Goal: Information Seeking & Learning: Learn about a topic

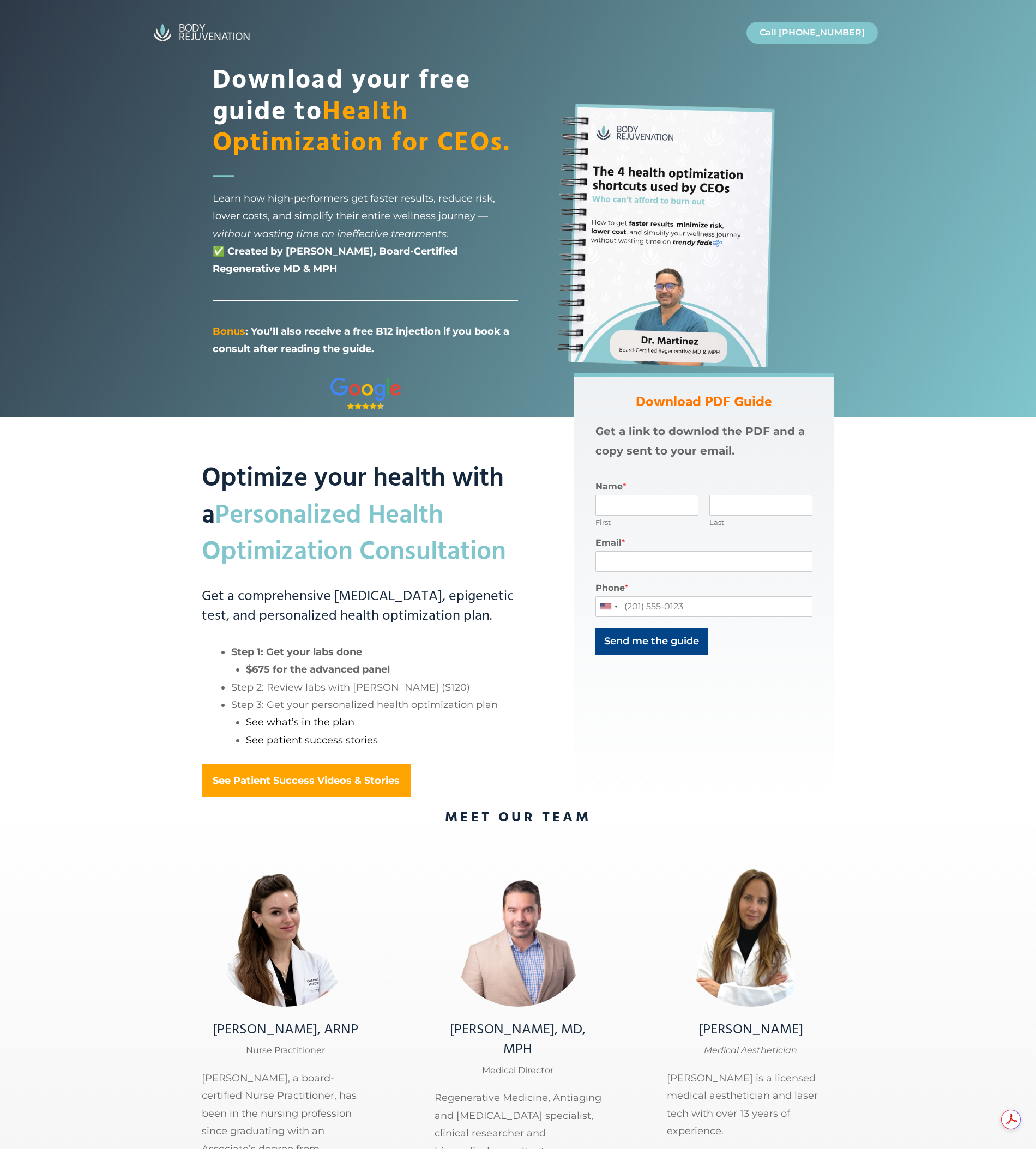
click at [385, 436] on h2 "Optimize your health with a Personalized Health Optimization Consultation" at bounding box center [366, 472] width 328 height 197
click at [476, 608] on h3 "Get a comprehensive [MEDICAL_DATA], epigenetic test, and personalized health op…" at bounding box center [366, 607] width 328 height 40
click at [359, 471] on h2 "Optimize your health with a Personalized Health Optimization Consultation" at bounding box center [366, 472] width 328 height 197
